Goal: Information Seeking & Learning: Check status

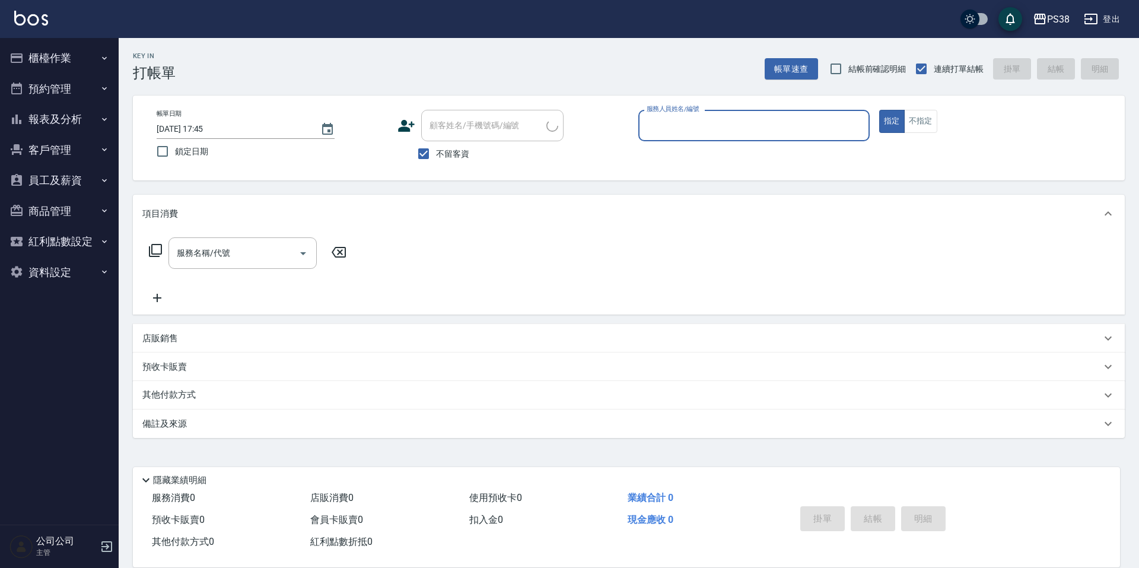
click at [87, 129] on button "報表及分析" at bounding box center [59, 119] width 109 height 31
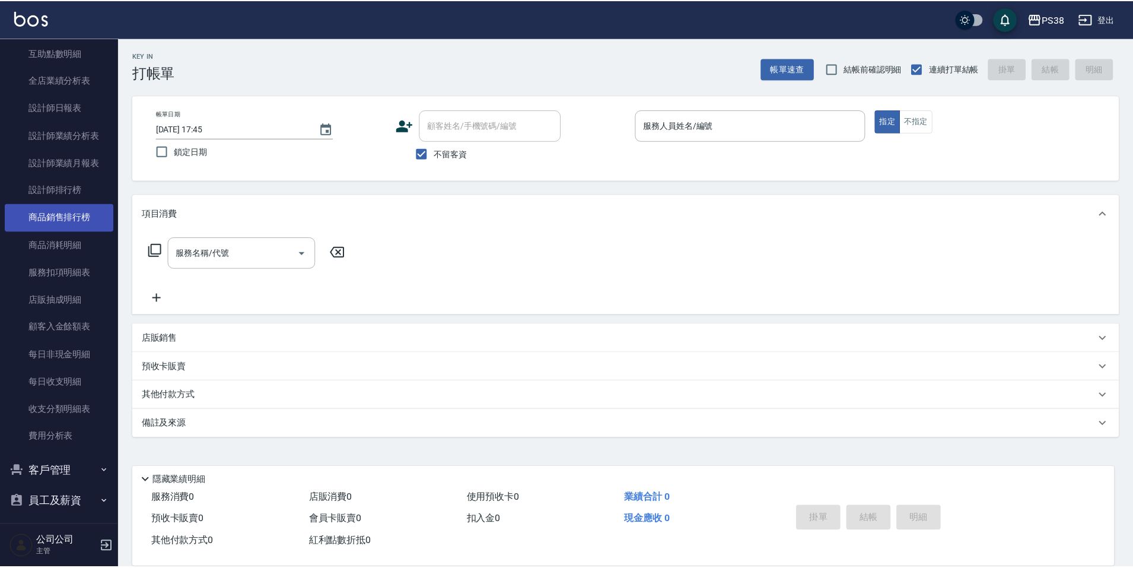
scroll to position [59, 0]
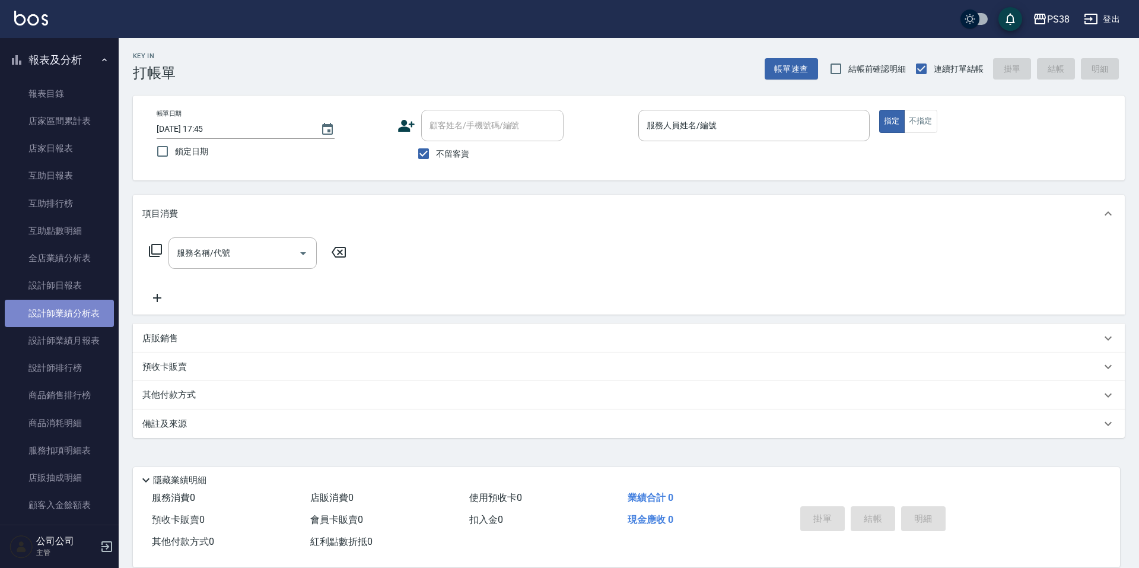
click at [77, 310] on link "設計師業績分析表" at bounding box center [59, 313] width 109 height 27
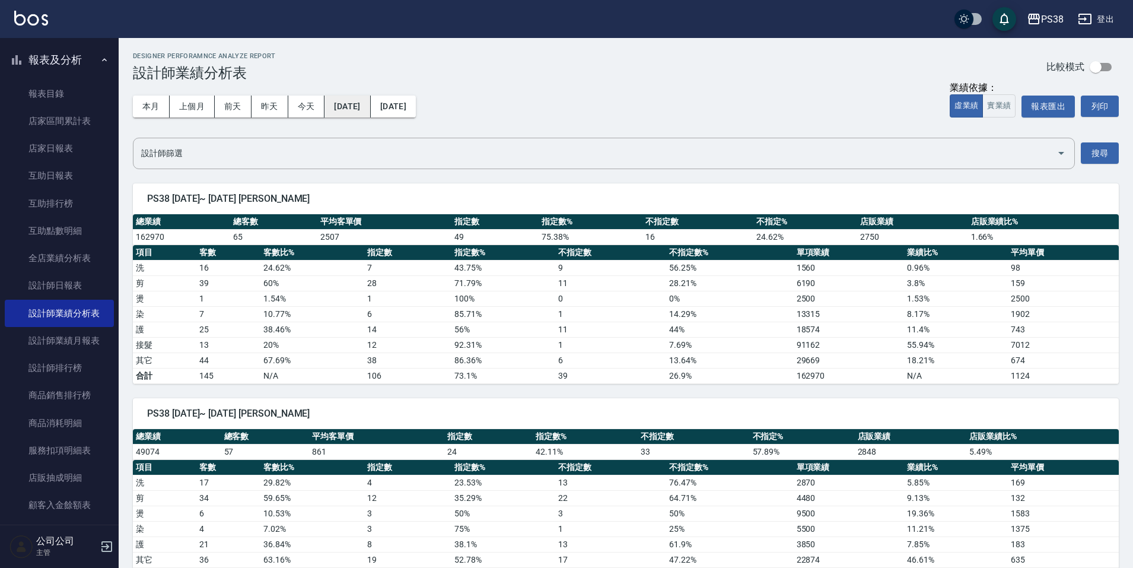
click at [370, 104] on button "[DATE]" at bounding box center [347, 107] width 46 height 22
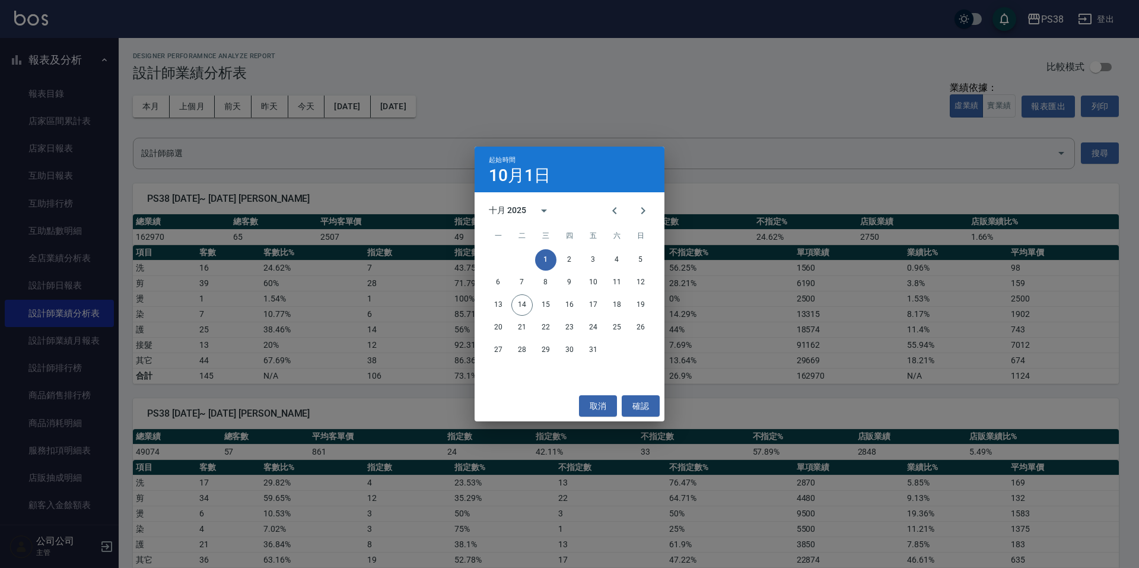
click at [503, 179] on h4 "10月1日" at bounding box center [520, 175] width 62 height 14
click at [499, 210] on div "十月 2025" at bounding box center [507, 210] width 37 height 12
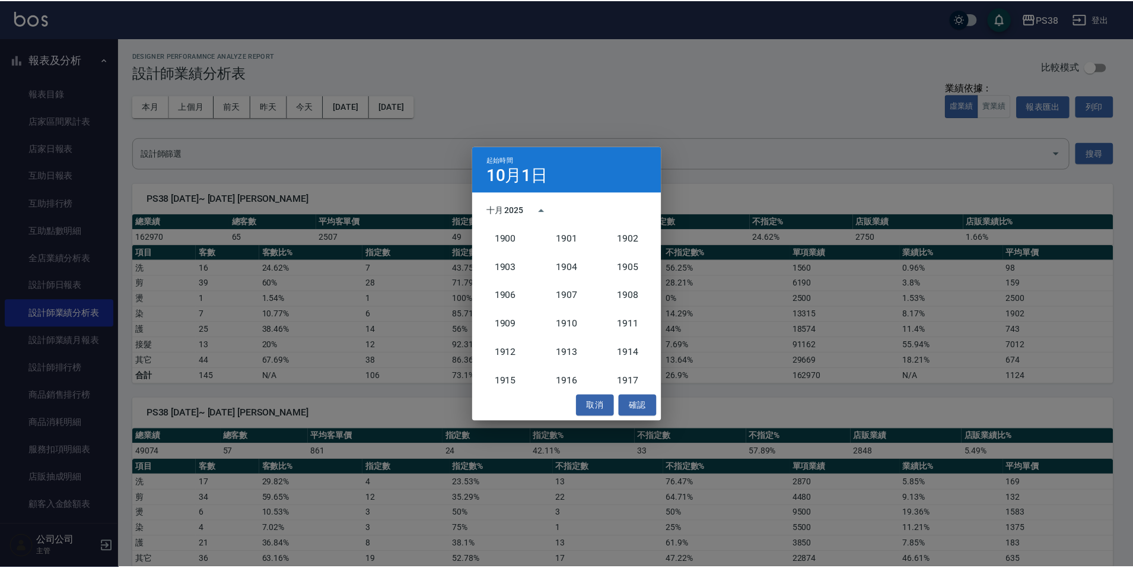
scroll to position [1099, 0]
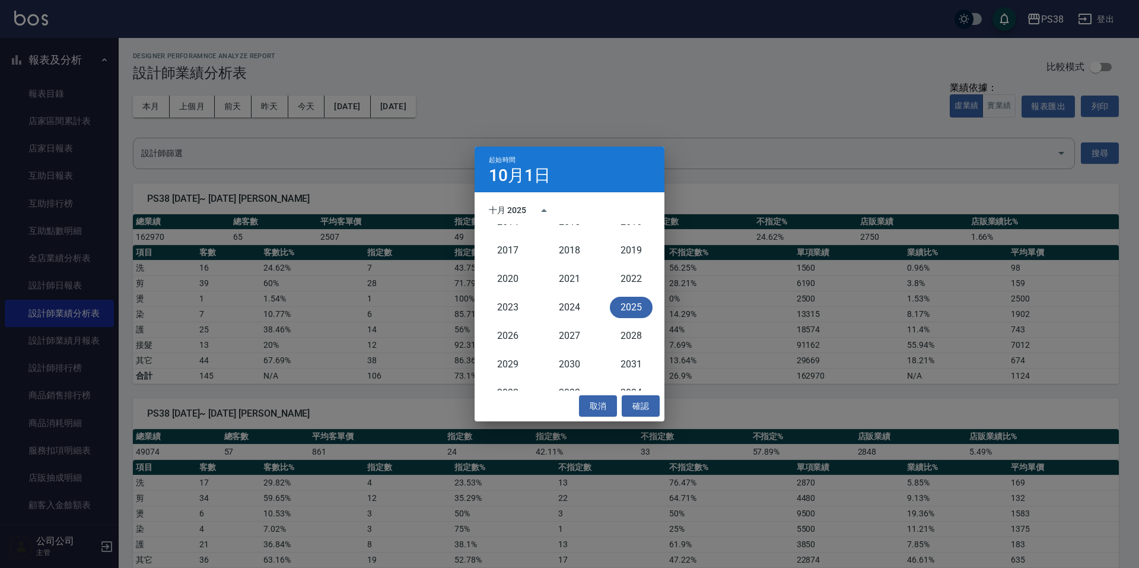
click at [617, 304] on button "2025" at bounding box center [631, 307] width 43 height 21
click at [609, 206] on icon "Previous month" at bounding box center [614, 210] width 14 height 14
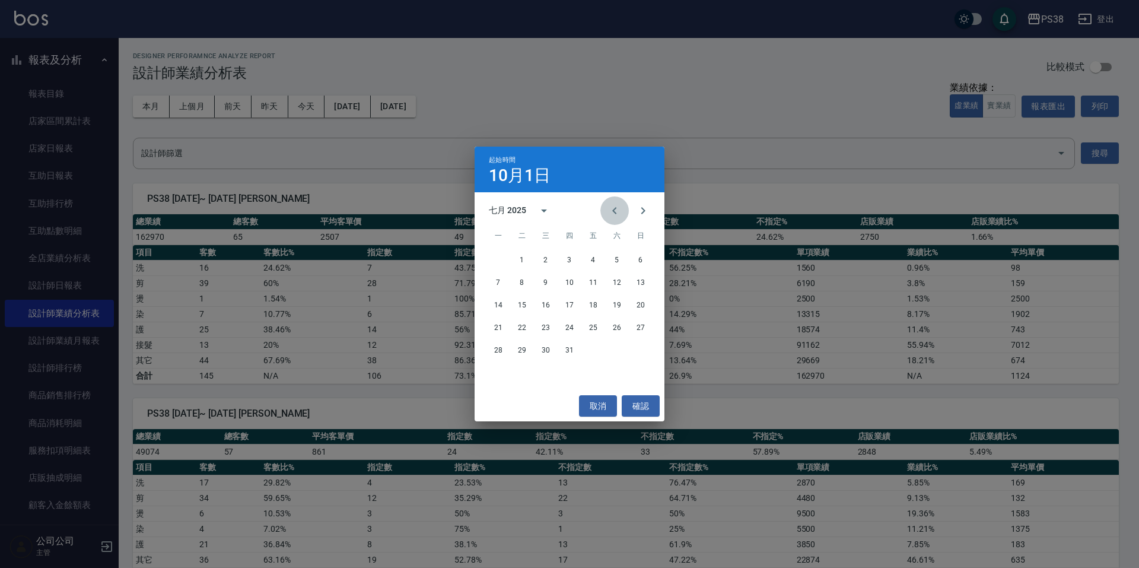
click at [609, 206] on icon "Previous month" at bounding box center [614, 210] width 14 height 14
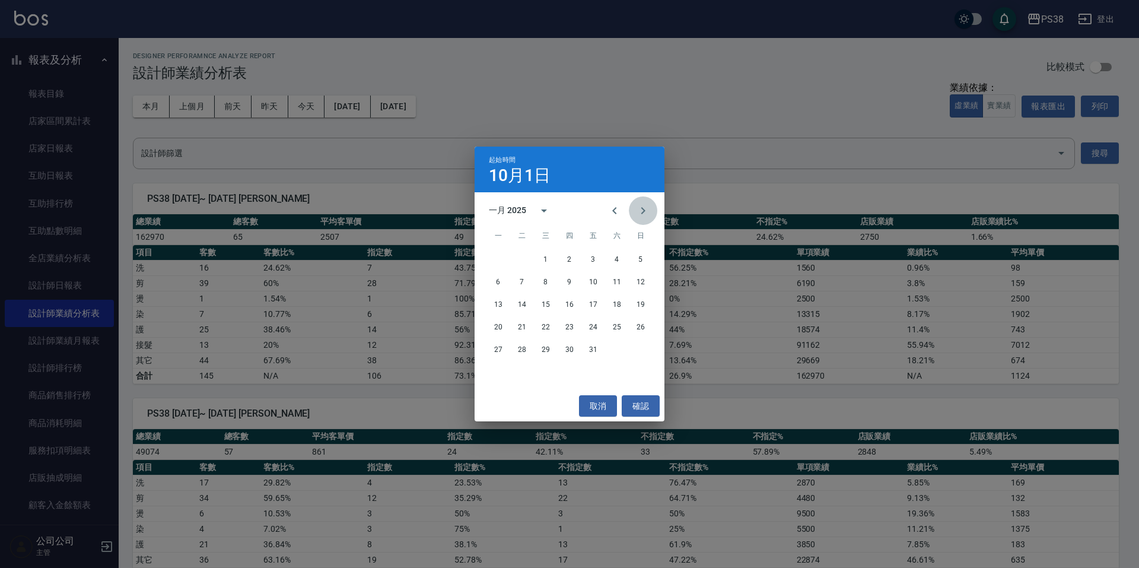
click at [636, 214] on icon "Next month" at bounding box center [643, 210] width 14 height 14
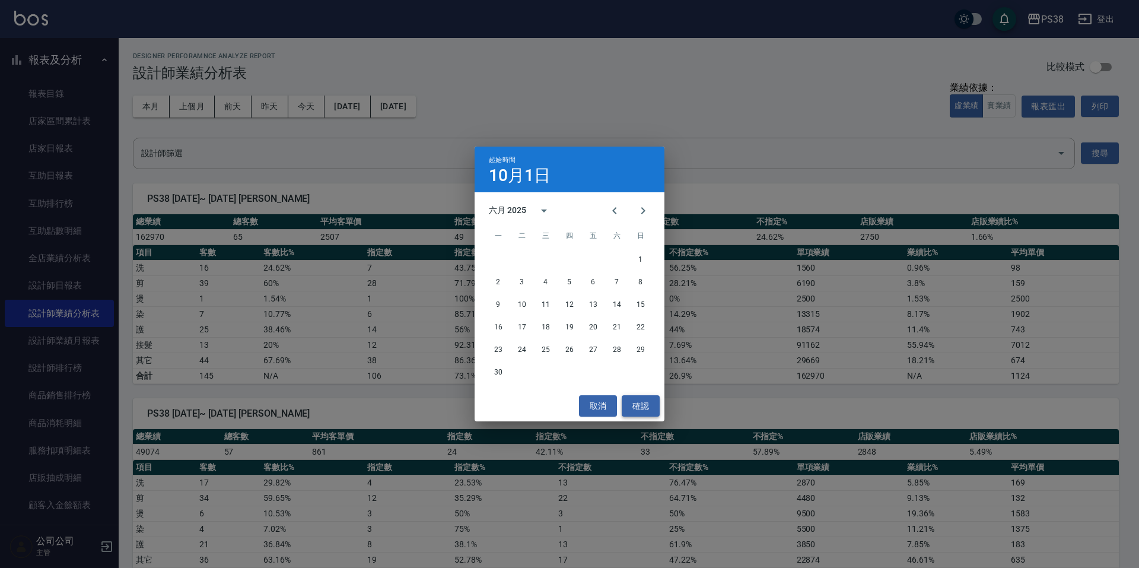
click at [642, 403] on button "確認" at bounding box center [641, 406] width 38 height 22
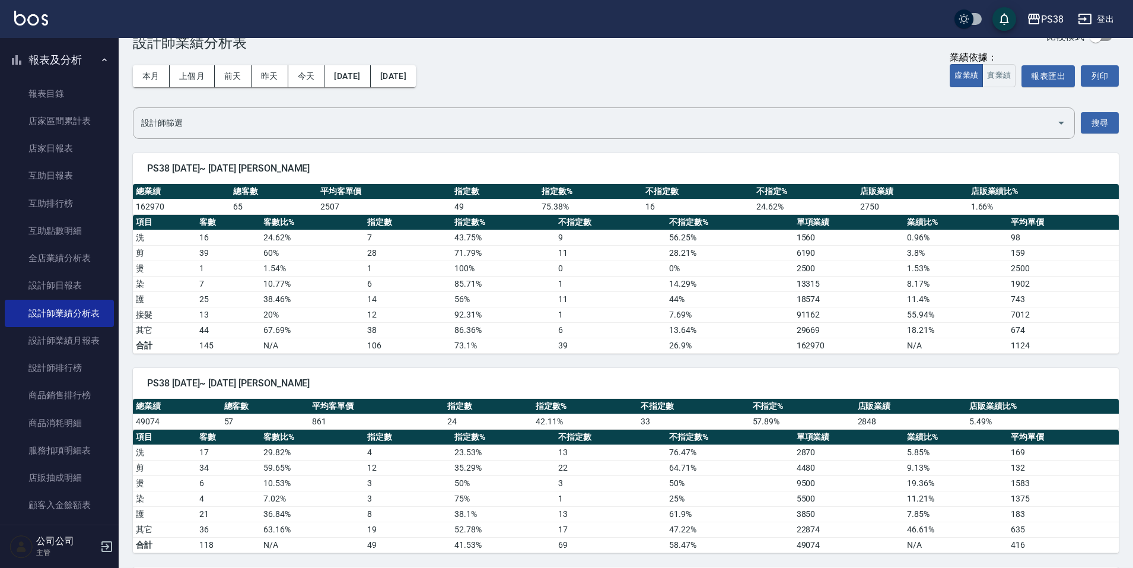
scroll to position [0, 0]
